Goal: Use online tool/utility: Utilize a website feature to perform a specific function

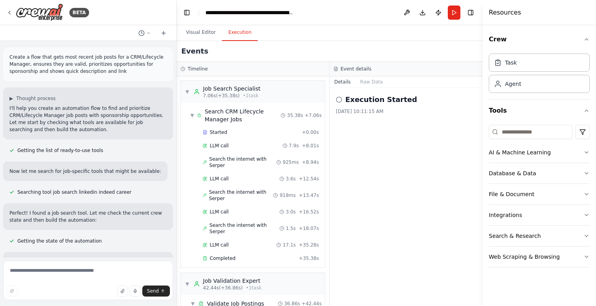
scroll to position [336, 0]
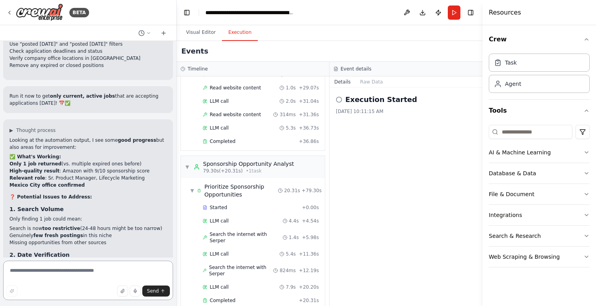
scroll to position [3059, 0]
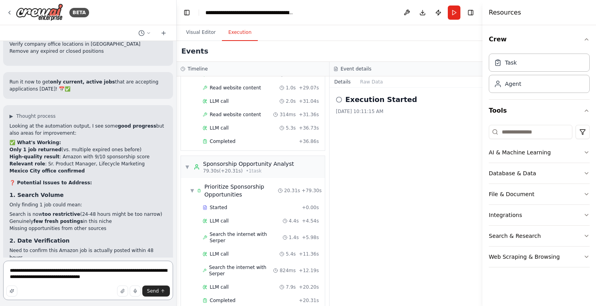
type textarea "**********"
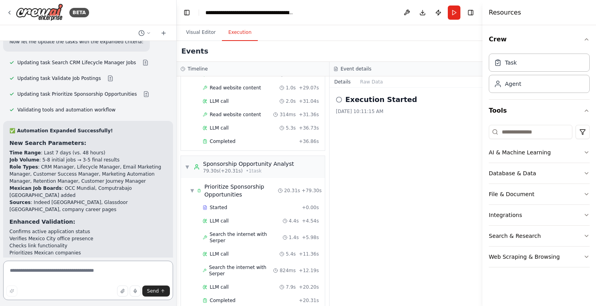
scroll to position [3581, 0]
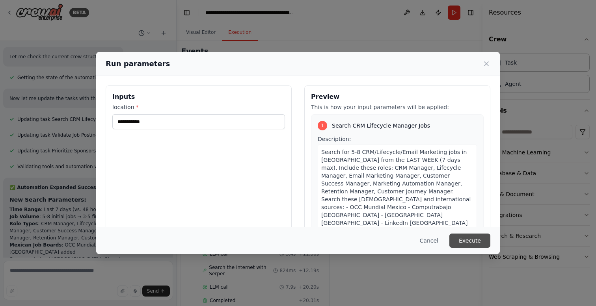
click at [466, 237] on button "Execute" at bounding box center [469, 241] width 41 height 14
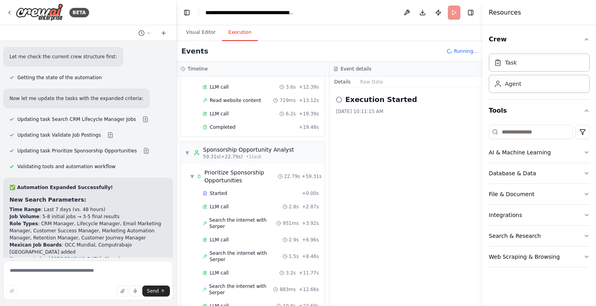
scroll to position [3581, 0]
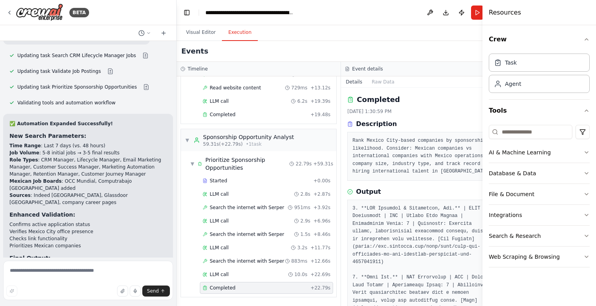
scroll to position [317, 0]
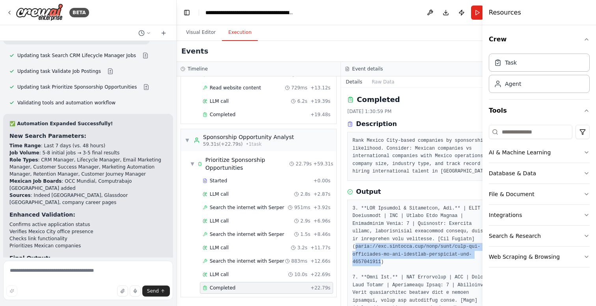
drag, startPoint x: 377, startPoint y: 267, endPoint x: 352, endPoint y: 255, distance: 28.2
click at [352, 255] on pre at bounding box center [422, 309] width 141 height 208
copy pre "[URL][DOMAIN_NAME]"
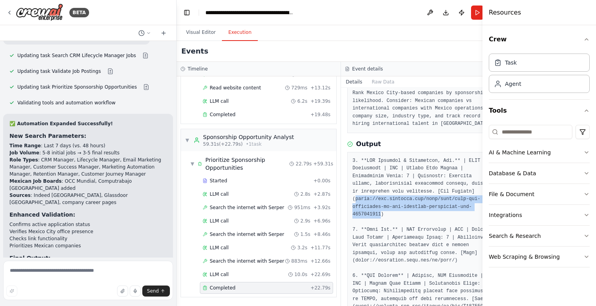
scroll to position [49, 0]
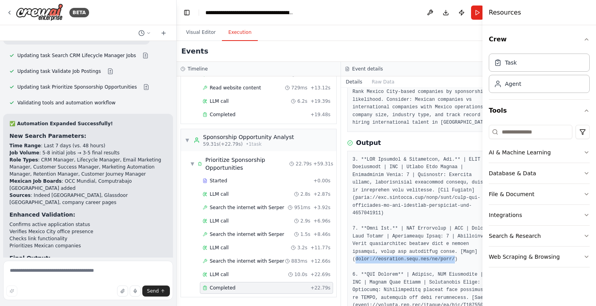
drag, startPoint x: 453, startPoint y: 266, endPoint x: 351, endPoint y: 269, distance: 101.3
click at [352, 269] on pre at bounding box center [422, 260] width 141 height 208
copy pre "[URL][DOMAIN_NAME]"
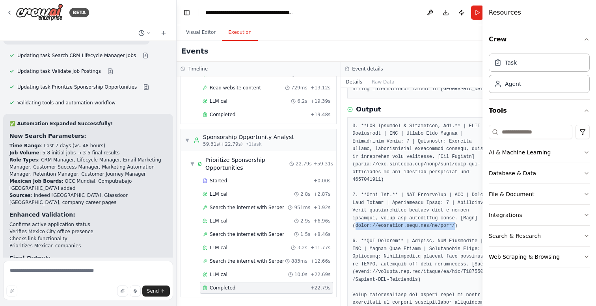
scroll to position [91, 0]
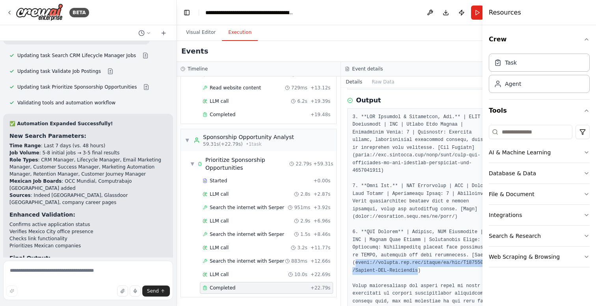
drag, startPoint x: 418, startPoint y: 286, endPoint x: 353, endPoint y: 282, distance: 65.6
click at [353, 282] on pre at bounding box center [422, 217] width 141 height 208
copy pre "[URL][DOMAIN_NAME]"
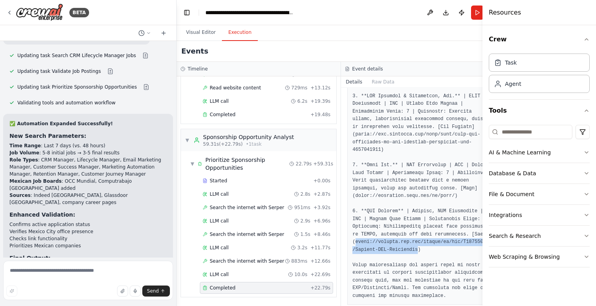
scroll to position [139, 0]
